Goal: Find specific page/section: Find specific page/section

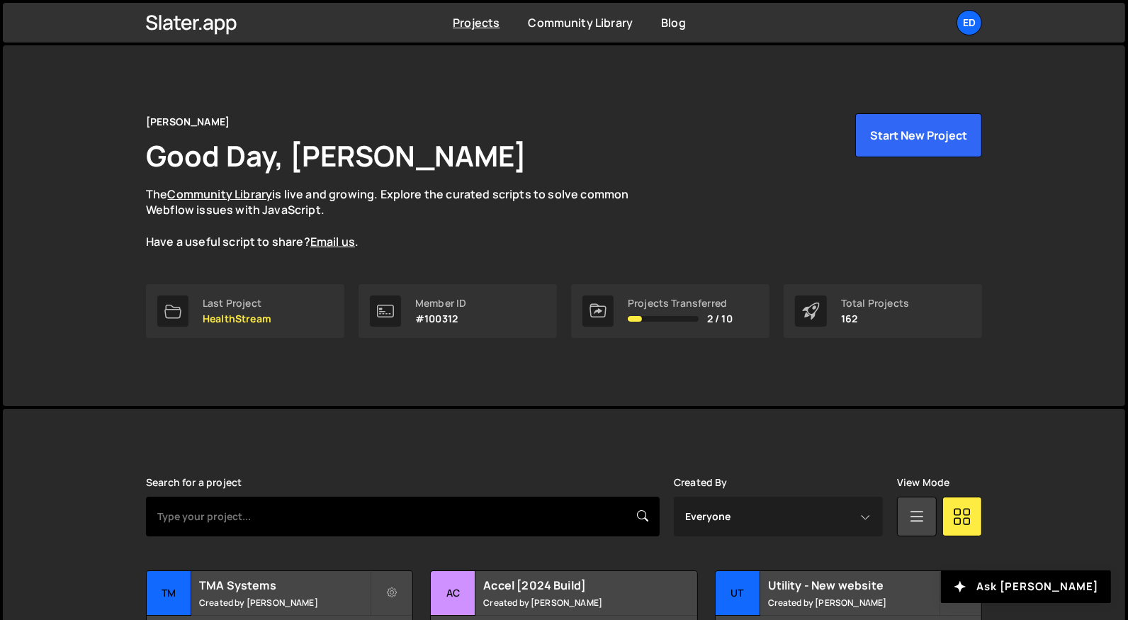
click at [450, 506] on input "text" at bounding box center [403, 517] width 514 height 40
type input "utility"
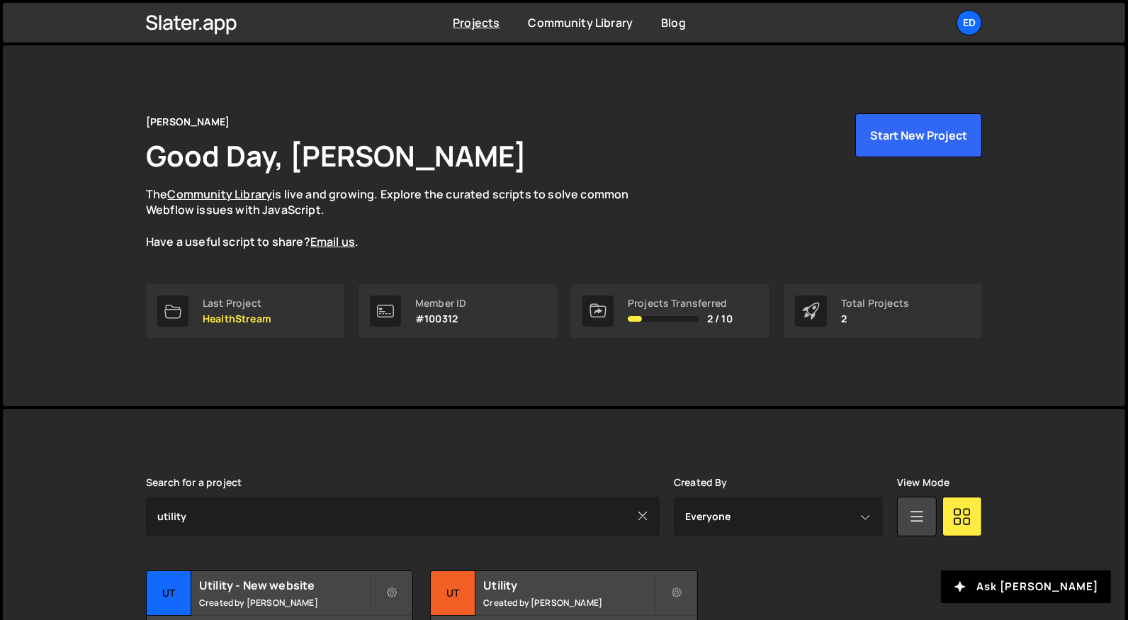
scroll to position [108, 0]
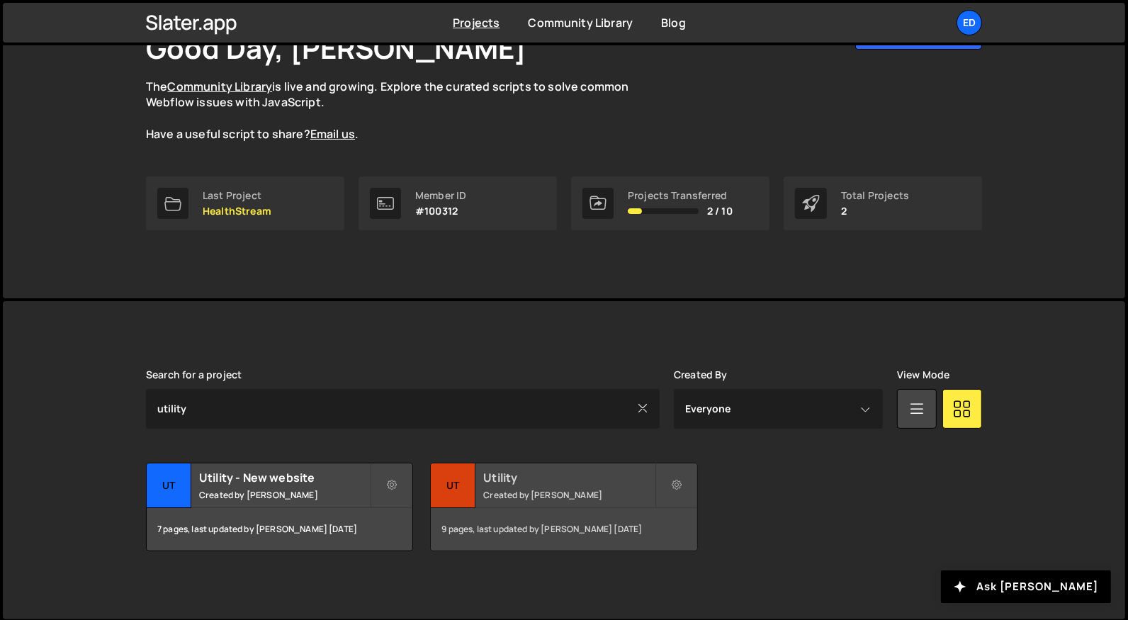
click at [558, 471] on h2 "Utility" at bounding box center [568, 478] width 171 height 16
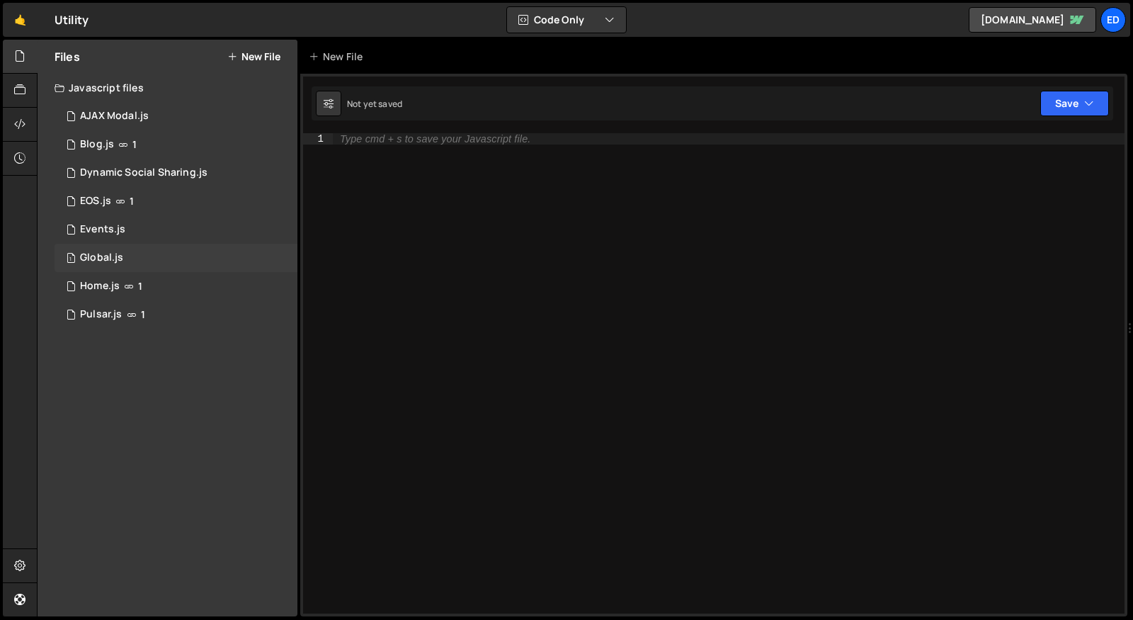
click at [213, 258] on div "1 Global.js 0" at bounding box center [176, 258] width 243 height 28
